Goal: Task Accomplishment & Management: Use online tool/utility

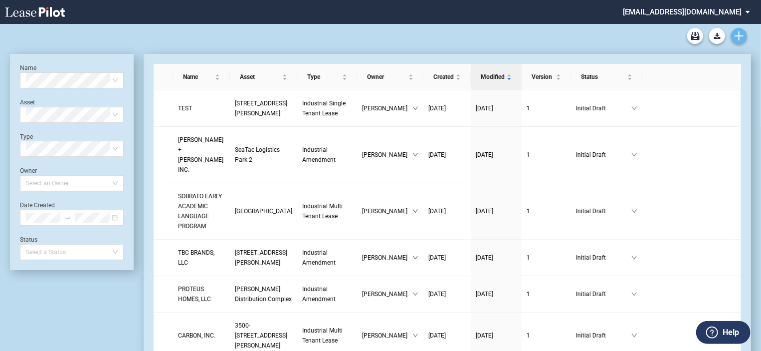
click at [742, 34] on icon "Create new document" at bounding box center [739, 35] width 9 height 9
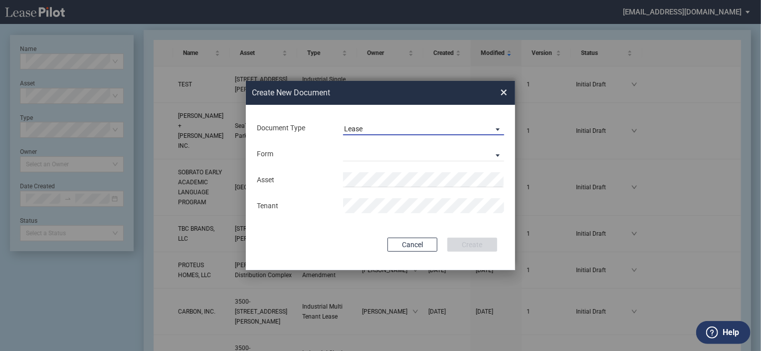
click at [360, 129] on div "Lease" at bounding box center [353, 129] width 18 height 8
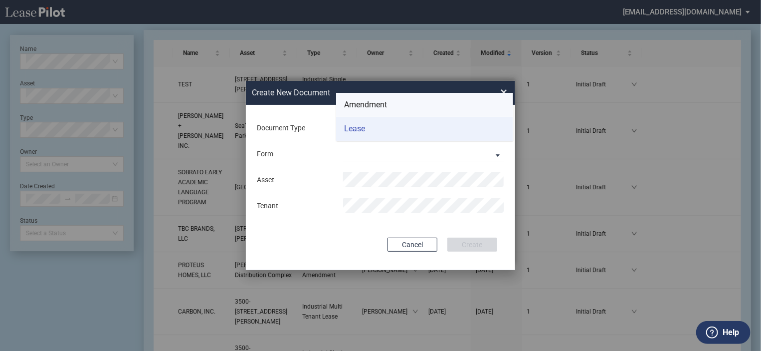
click at [362, 108] on div "Amendment" at bounding box center [365, 104] width 43 height 11
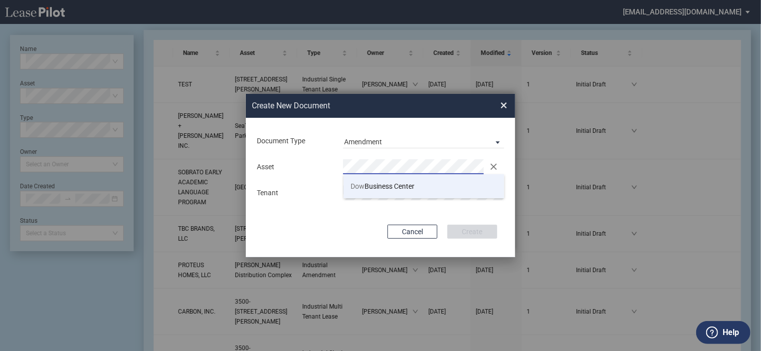
click at [363, 179] on li "Dow Business Center" at bounding box center [424, 186] width 161 height 24
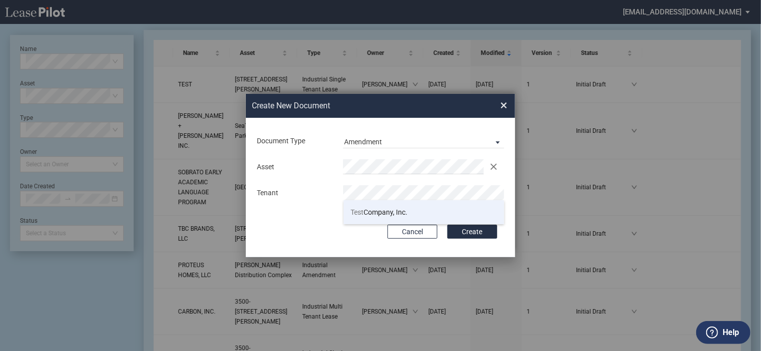
click at [367, 209] on span "Test Company, Inc." at bounding box center [379, 212] width 57 height 8
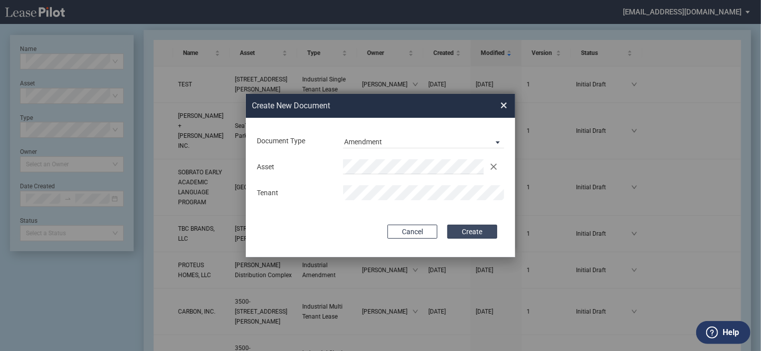
click at [470, 228] on button "Create" at bounding box center [473, 232] width 50 height 14
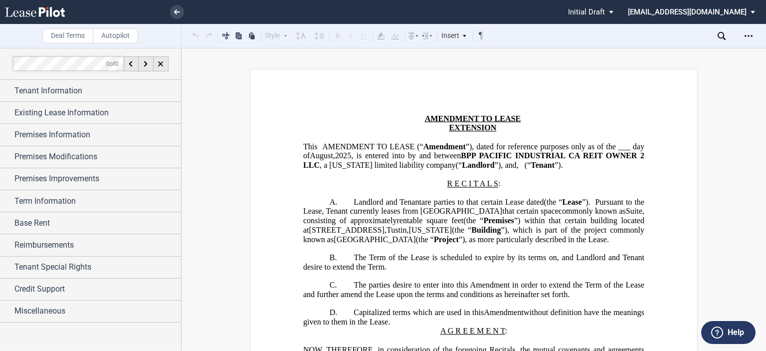
scroll to position [12, 0]
click at [172, 4] on li at bounding box center [143, 12] width 82 height 24
click at [177, 11] on icon at bounding box center [177, 11] width 6 height 5
